Goal: Navigation & Orientation: Find specific page/section

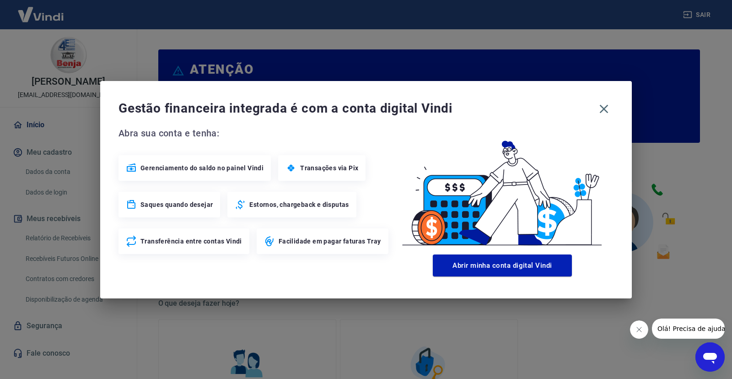
click at [198, 94] on div "Gestão financeira integrada é com a conta digital Vindi Abra sua conta e tenha:…" at bounding box center [366, 189] width 532 height 217
click at [600, 105] on icon "button" at bounding box center [604, 109] width 15 height 15
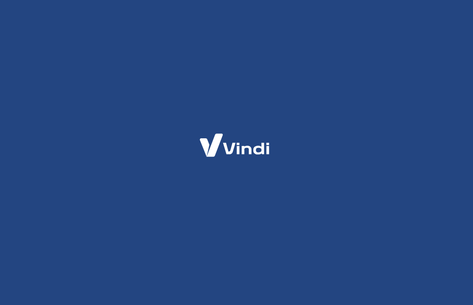
click at [328, 62] on div at bounding box center [236, 152] width 473 height 305
